Goal: Check status: Check status

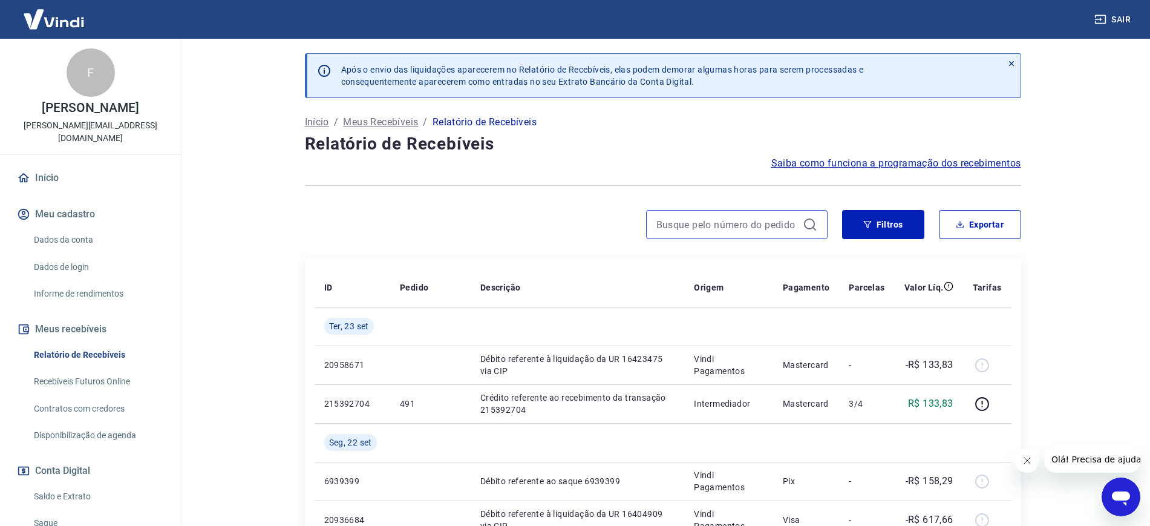
click at [728, 223] on input at bounding box center [727, 224] width 142 height 18
paste input "501"
click at [785, 230] on input "501" at bounding box center [727, 224] width 142 height 18
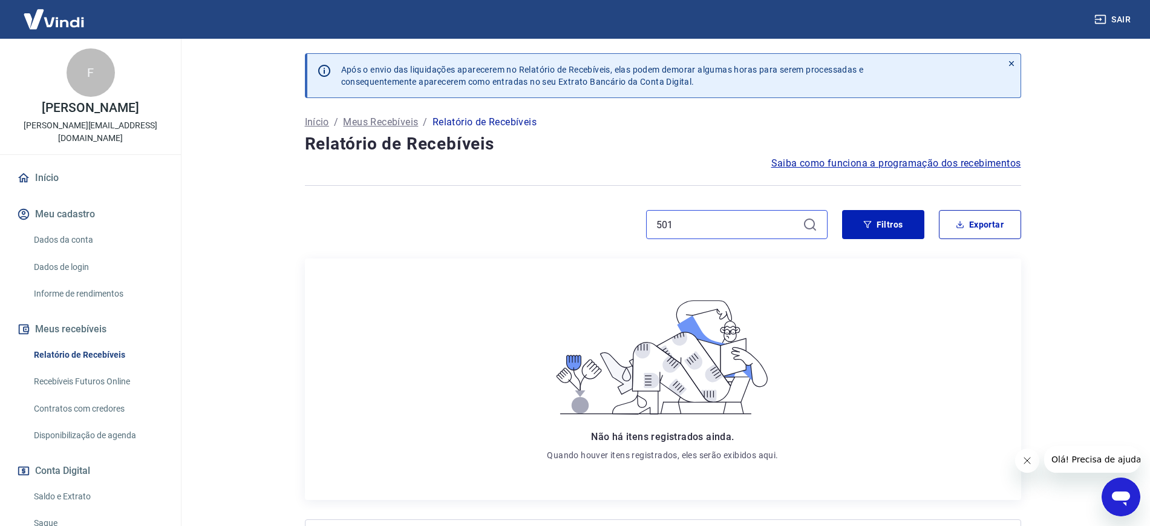
drag, startPoint x: 661, startPoint y: 214, endPoint x: 601, endPoint y: 177, distance: 70.3
click at [607, 174] on div "Após o envio das liquidações aparecerem no Relatório de Recebíveis, elas podem …" at bounding box center [662, 323] width 745 height 569
paste input "503"
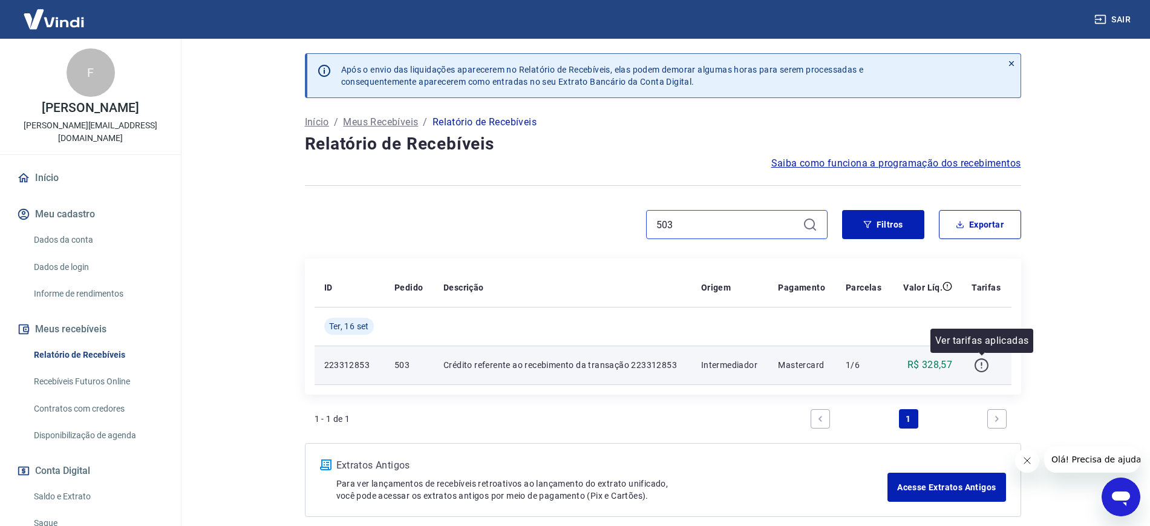
type input "503"
click at [976, 361] on icon "button" at bounding box center [981, 364] width 15 height 15
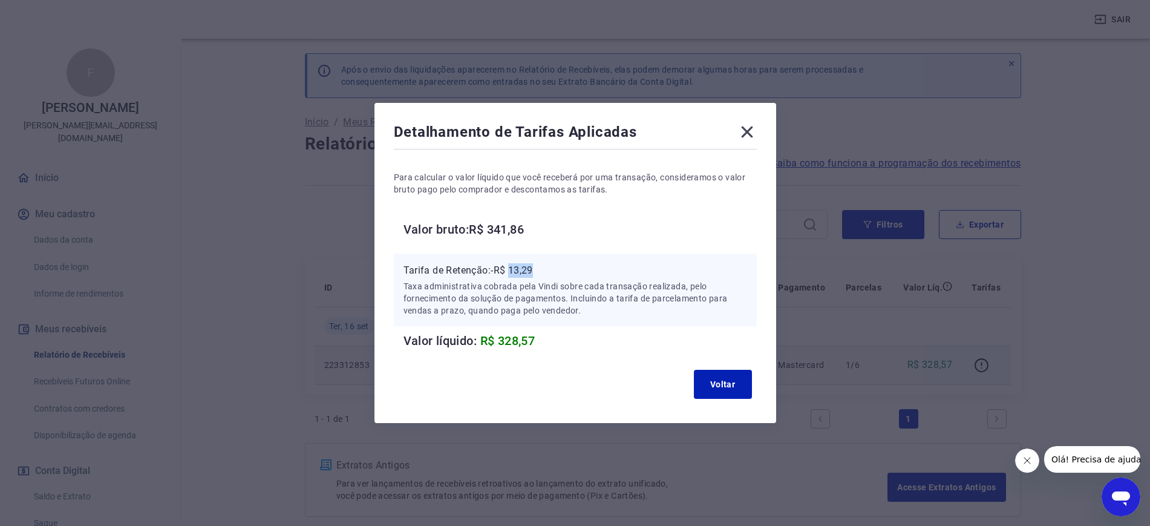
drag, startPoint x: 548, startPoint y: 270, endPoint x: 519, endPoint y: 270, distance: 29.0
click at [519, 270] on p "Tarifa de Retenção: -R$ 13,29" at bounding box center [575, 270] width 344 height 15
copy p "13,29"
drag, startPoint x: 550, startPoint y: 229, endPoint x: 343, endPoint y: 8, distance: 303.0
click at [498, 231] on h6 "Valor bruto: R$ 341,86" at bounding box center [579, 229] width 353 height 19
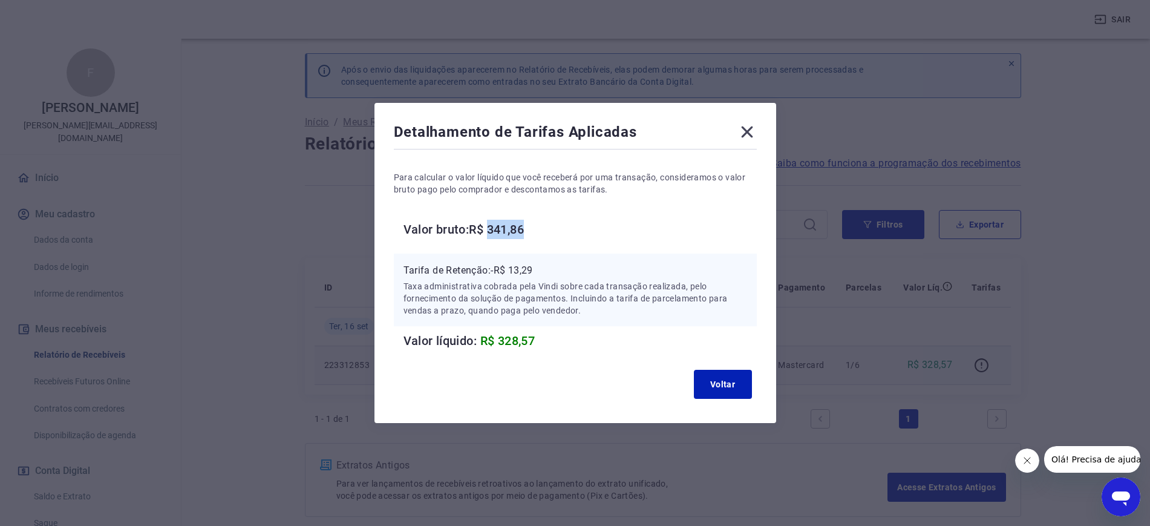
copy h6 "341,86"
drag, startPoint x: 748, startPoint y: 130, endPoint x: 725, endPoint y: 186, distance: 60.2
click at [747, 131] on icon at bounding box center [746, 131] width 19 height 19
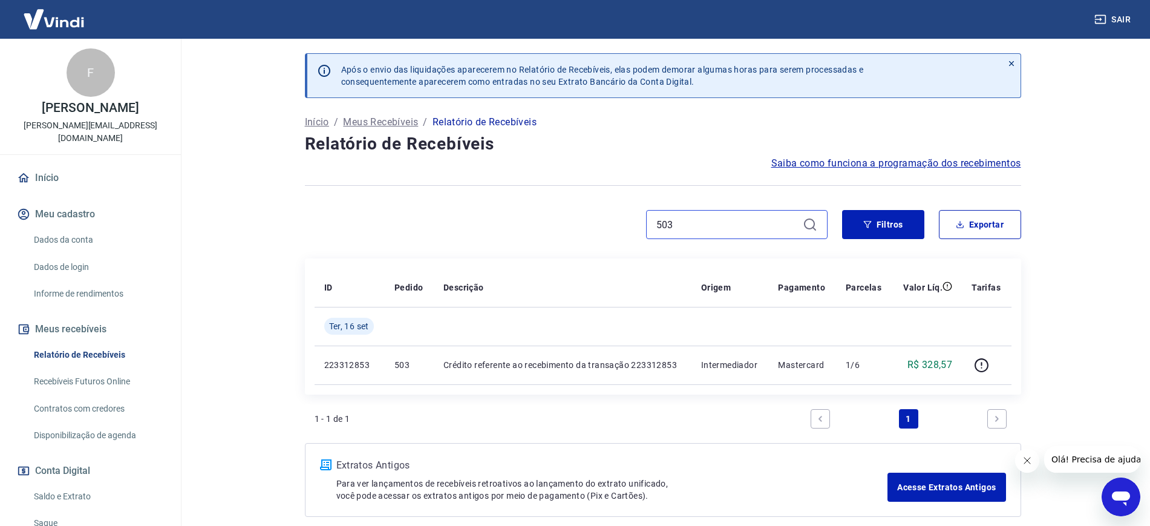
drag, startPoint x: 675, startPoint y: 218, endPoint x: 594, endPoint y: 210, distance: 81.4
click at [597, 210] on div "503" at bounding box center [566, 224] width 523 height 29
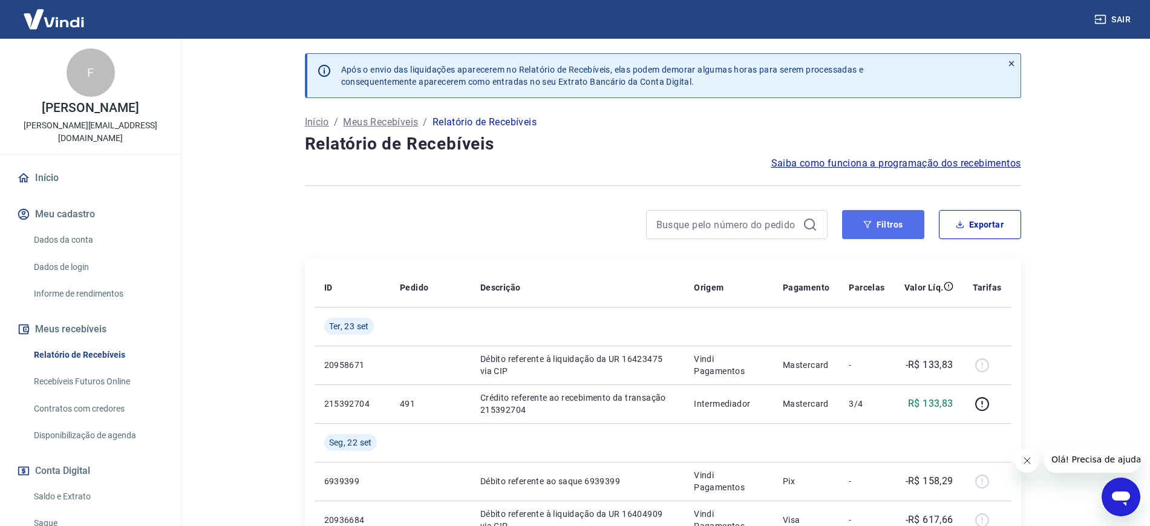
click at [863, 215] on button "Filtros" at bounding box center [883, 224] width 82 height 29
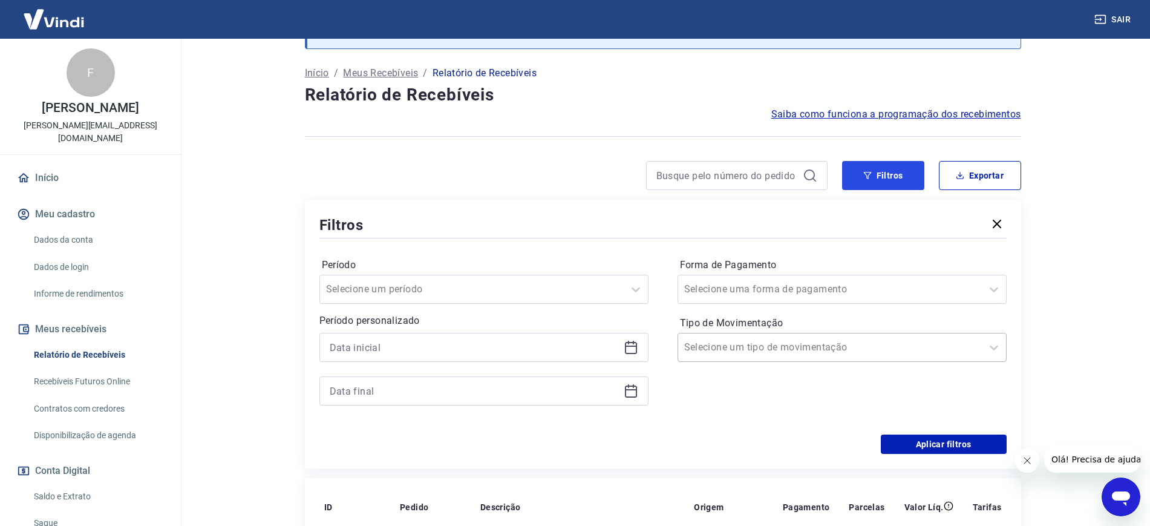
scroll to position [76, 0]
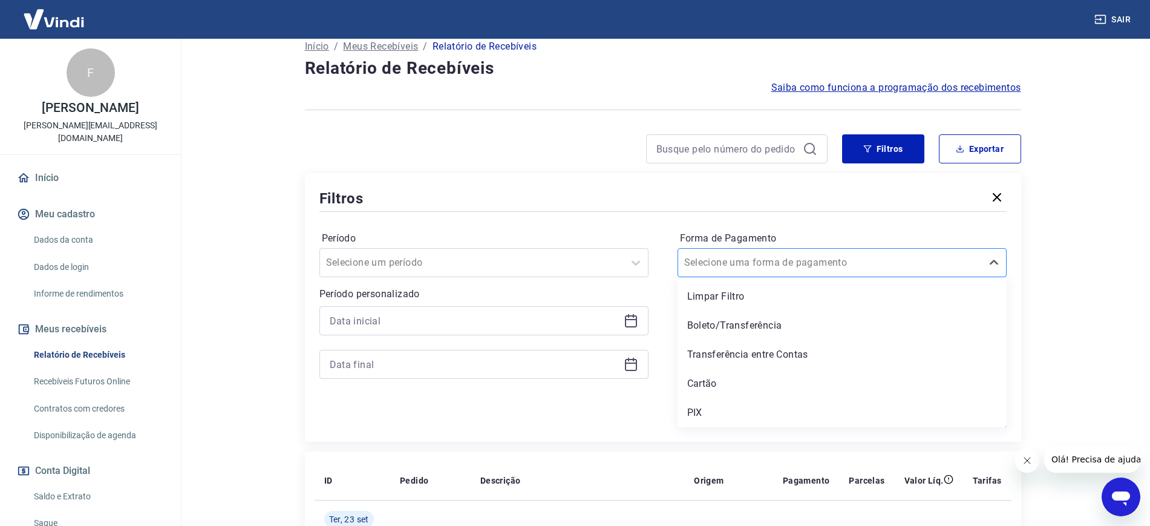
click at [802, 263] on div at bounding box center [830, 262] width 292 height 17
click at [801, 312] on div at bounding box center [830, 320] width 292 height 17
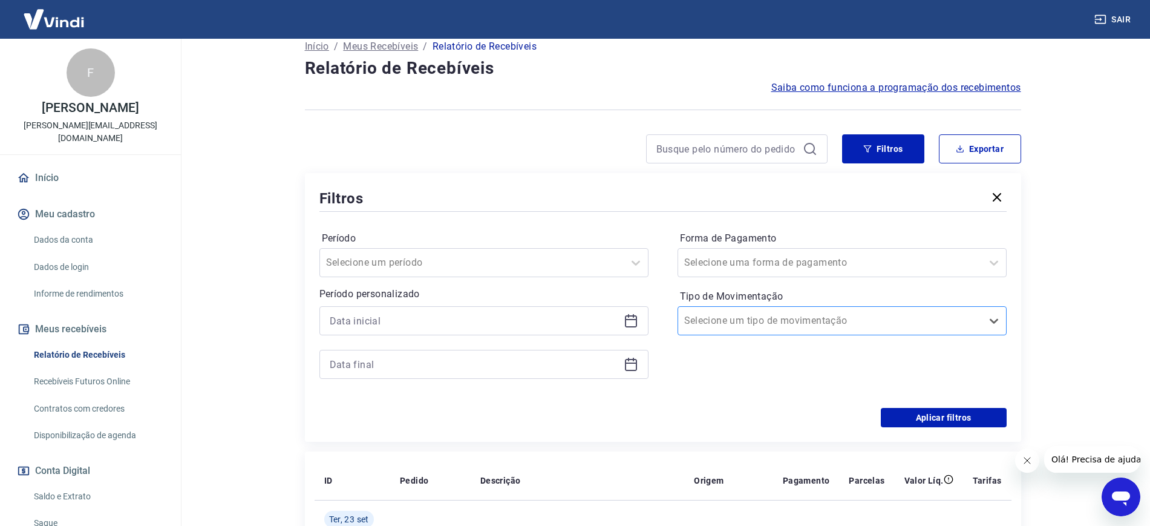
click at [801, 312] on div at bounding box center [830, 320] width 292 height 17
click at [552, 269] on div at bounding box center [472, 262] width 292 height 17
click at [393, 350] on div "Última semana" at bounding box center [483, 354] width 329 height 24
click at [978, 413] on button "Aplicar filtros" at bounding box center [944, 417] width 126 height 19
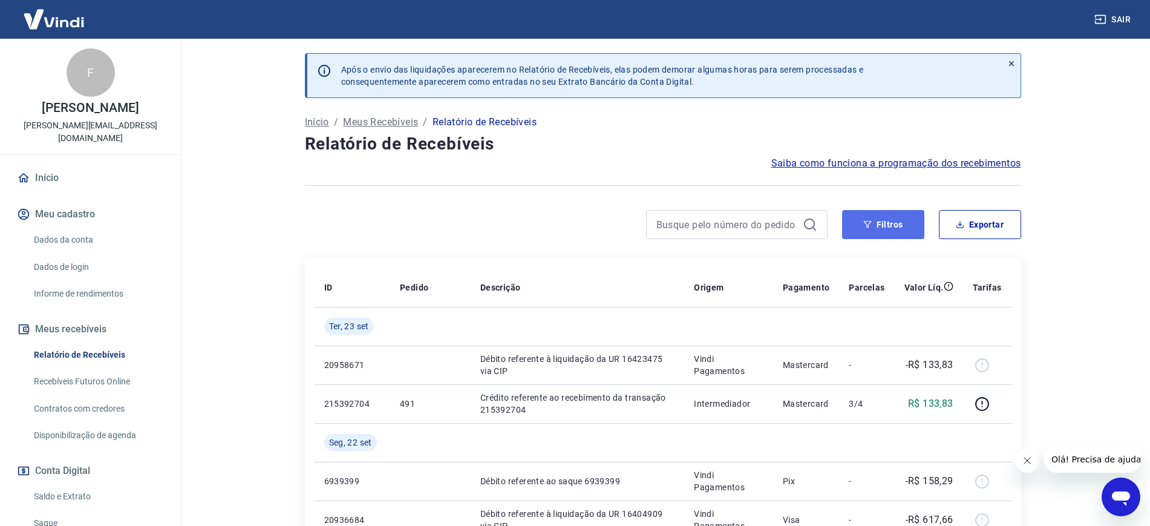
click at [872, 215] on button "Filtros" at bounding box center [883, 224] width 82 height 29
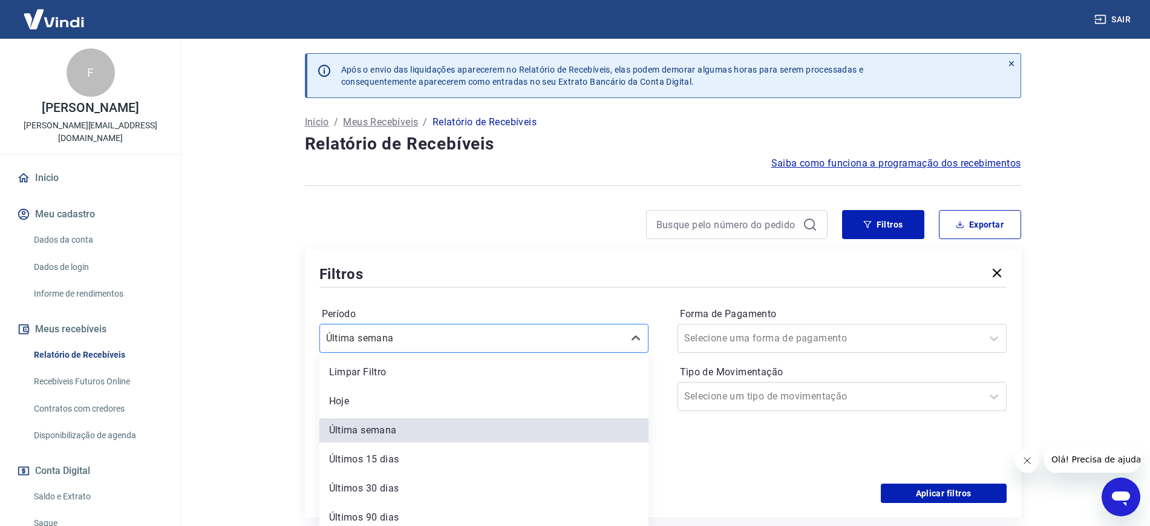
click at [550, 344] on div "Última semana" at bounding box center [483, 338] width 329 height 29
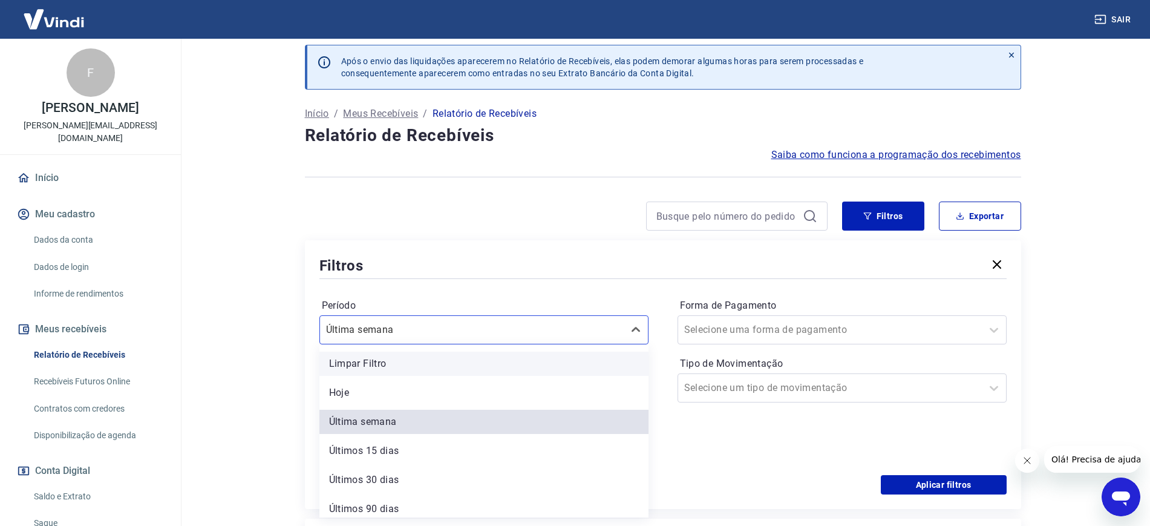
click at [416, 359] on div "Limpar Filtro" at bounding box center [483, 363] width 329 height 24
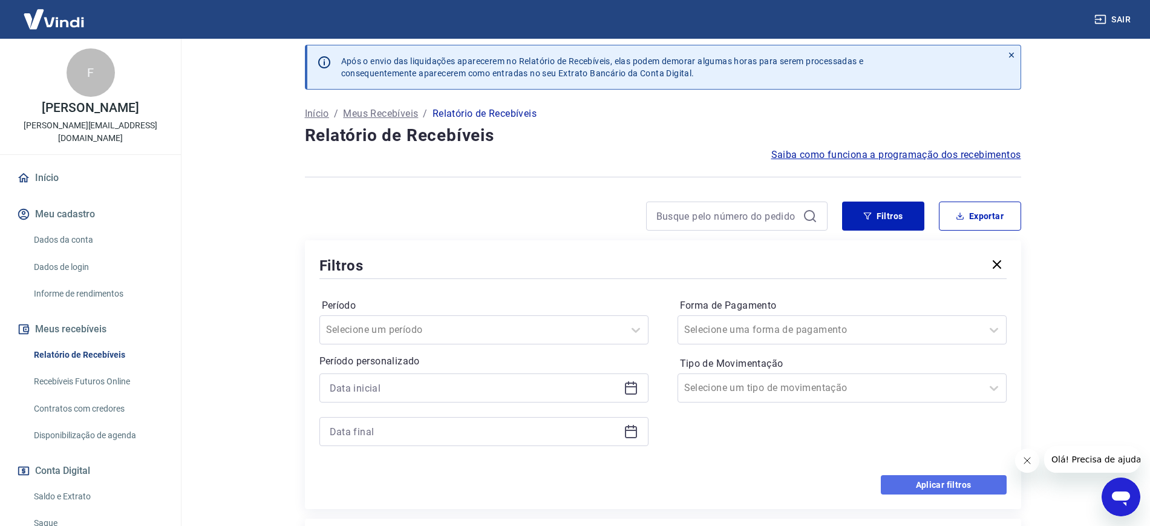
click at [944, 480] on button "Aplicar filtros" at bounding box center [944, 484] width 126 height 19
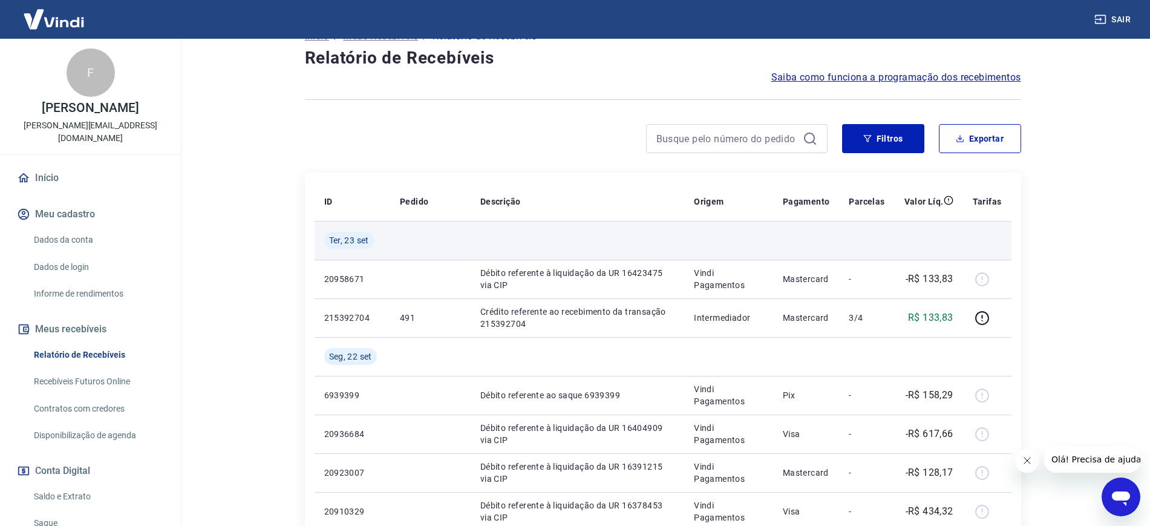
scroll to position [151, 0]
